Goal: Navigation & Orientation: Find specific page/section

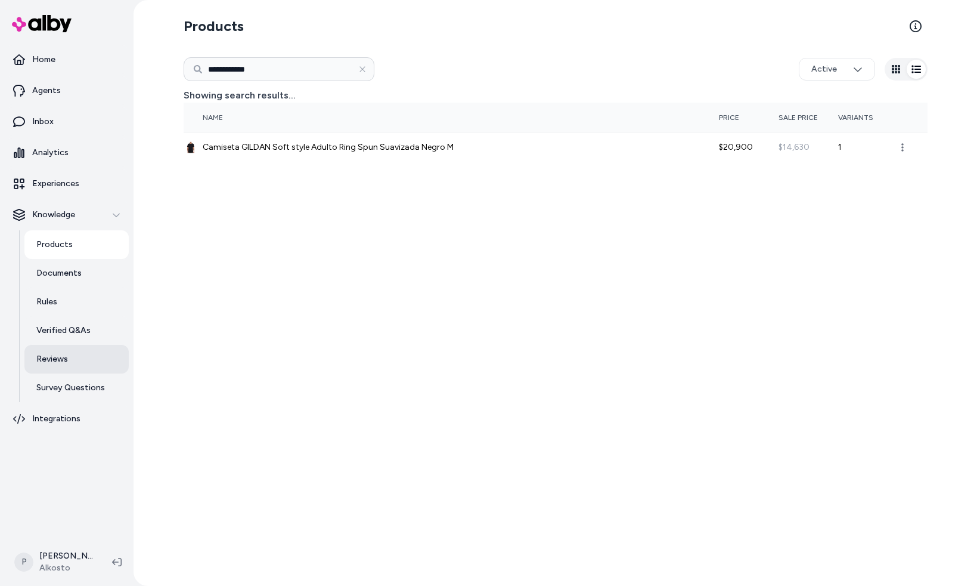
click at [61, 358] on p "Reviews" at bounding box center [52, 359] width 32 height 12
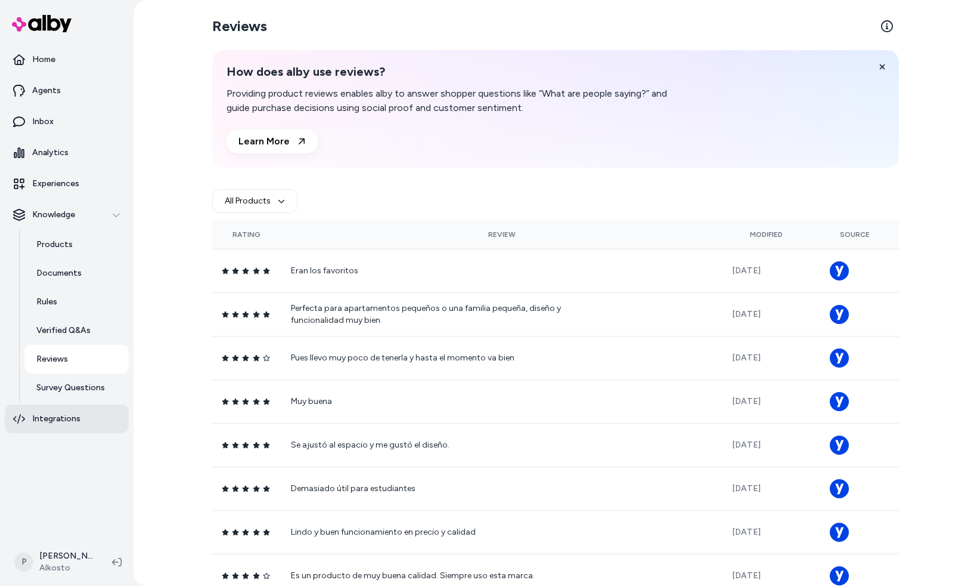
click at [58, 419] on p "Integrations" at bounding box center [56, 419] width 48 height 12
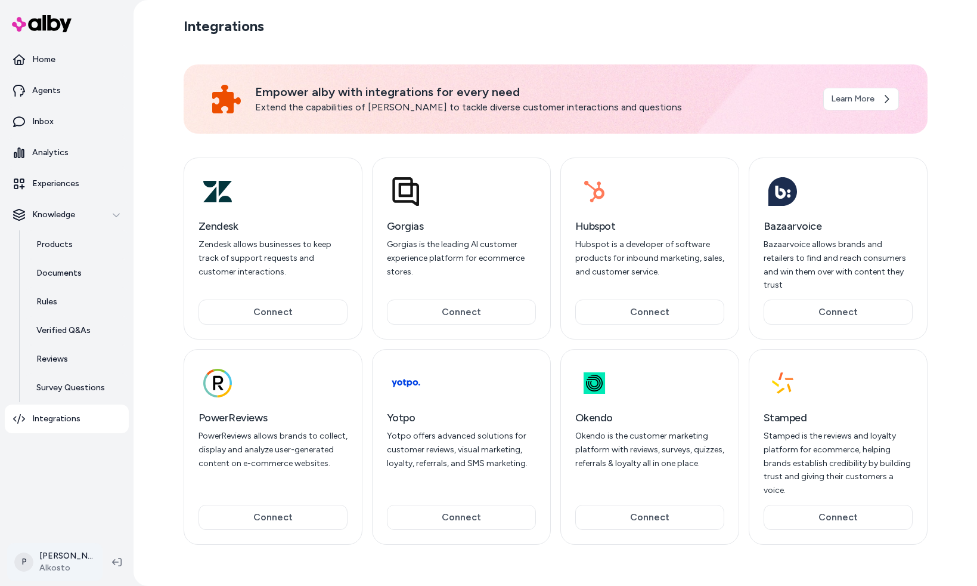
click at [57, 556] on html "Home Agents Inbox Analytics Experiences Knowledge Products Documents Rules Veri…" at bounding box center [488, 293] width 977 height 586
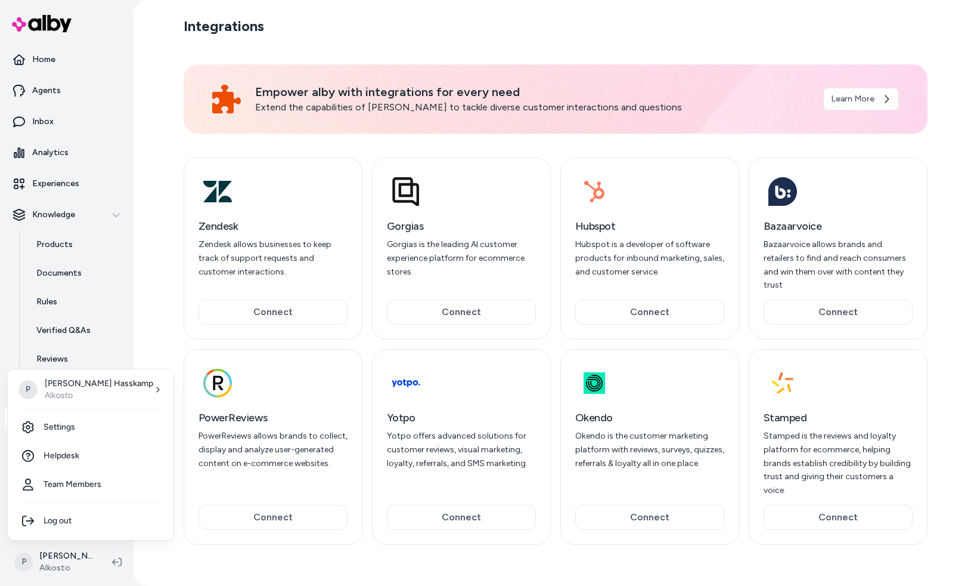
click at [443, 47] on html "Home Agents Inbox Analytics Experiences Knowledge Products Documents Rules Veri…" at bounding box center [488, 293] width 977 height 586
